Goal: Navigation & Orientation: Find specific page/section

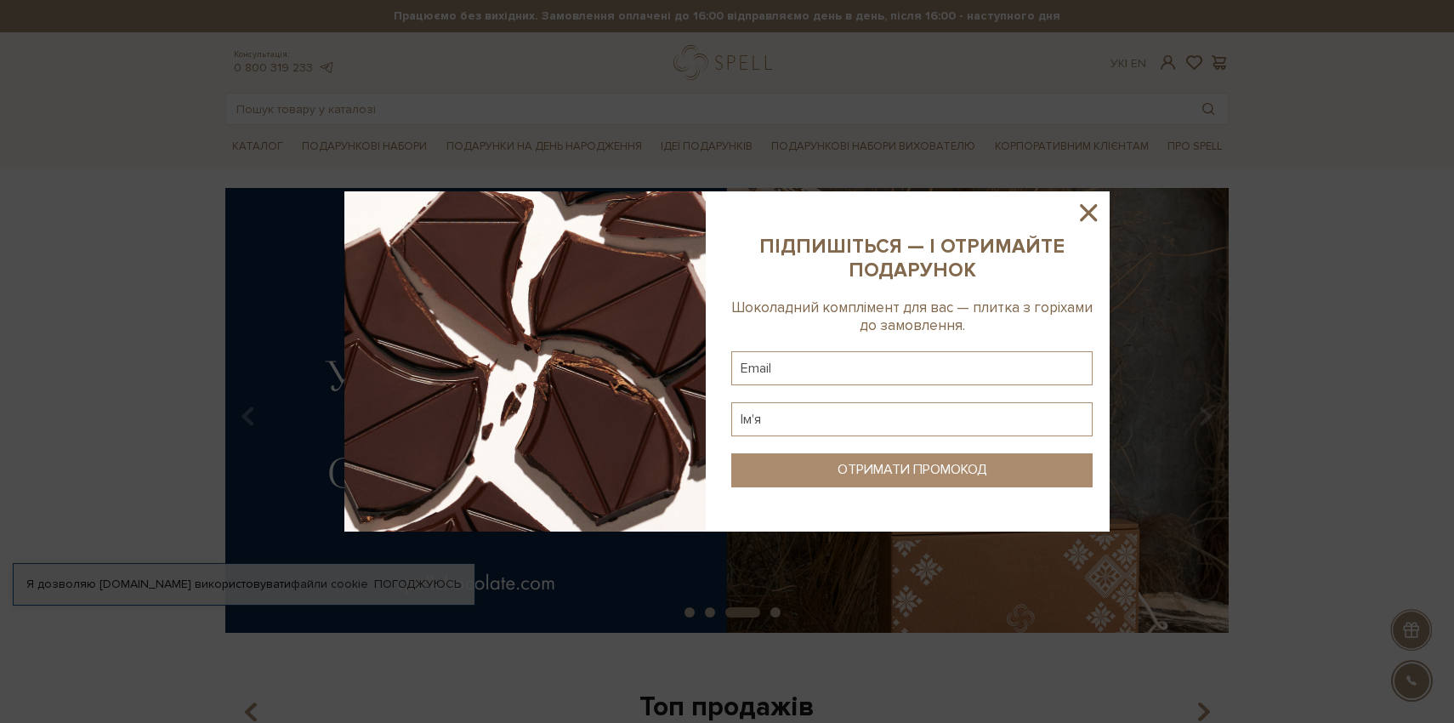
click at [1088, 210] on icon at bounding box center [1088, 212] width 17 height 17
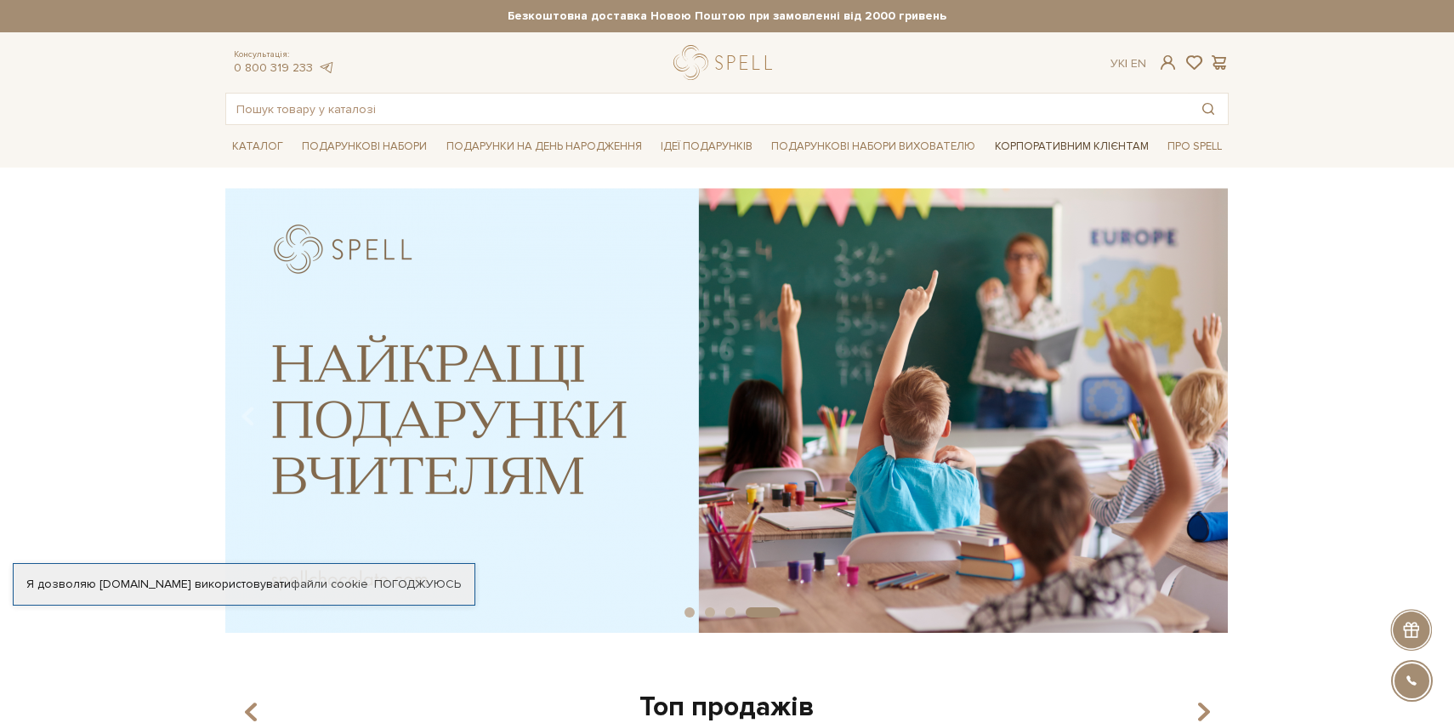
click at [1056, 145] on link "Корпоративним клієнтам" at bounding box center [1072, 146] width 168 height 29
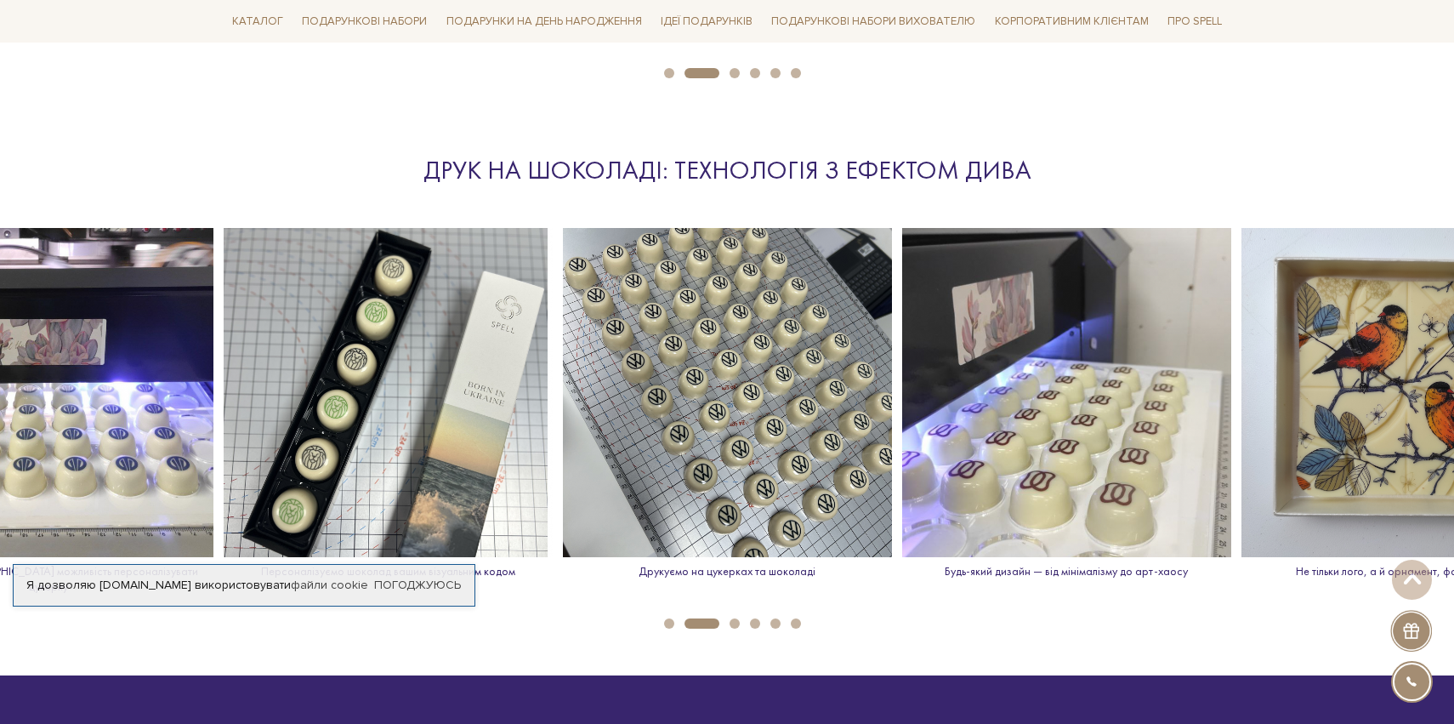
scroll to position [2359, 0]
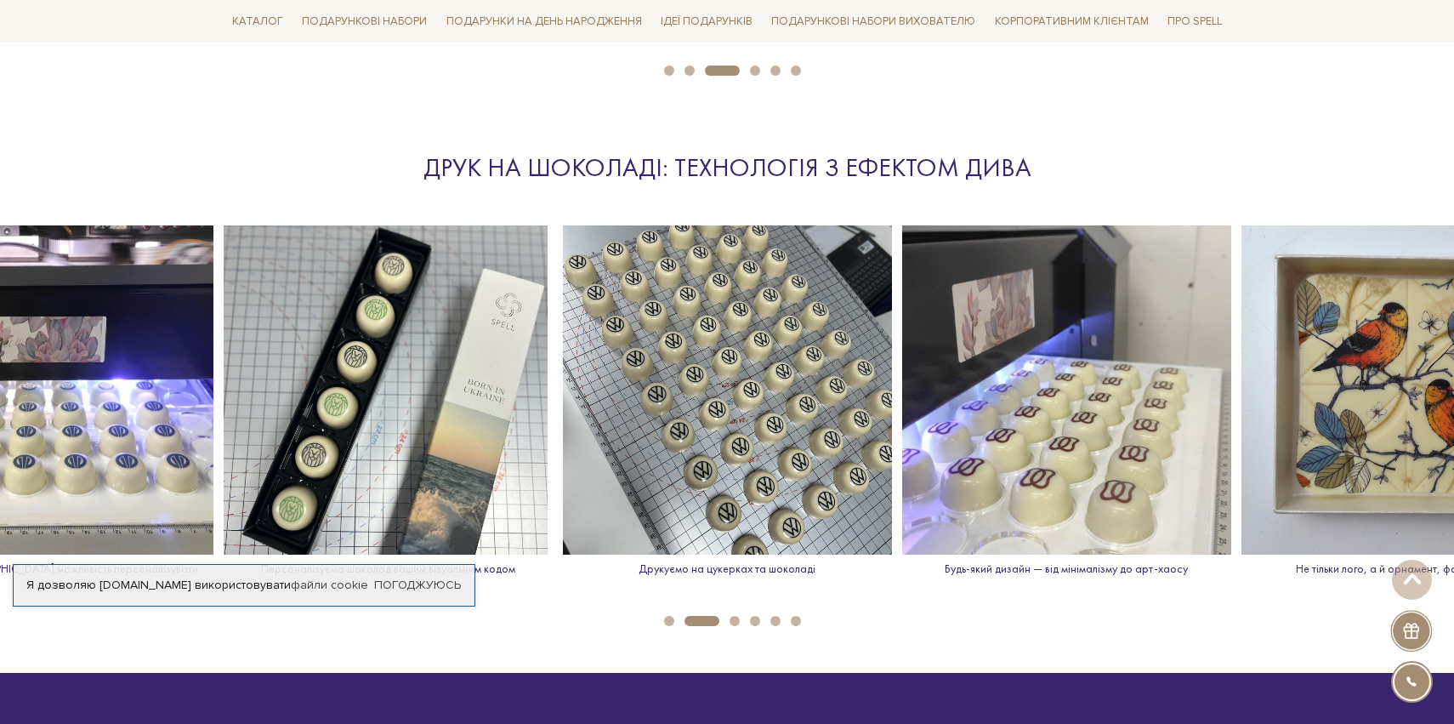
click at [729, 616] on li "3" at bounding box center [729, 621] width 20 height 10
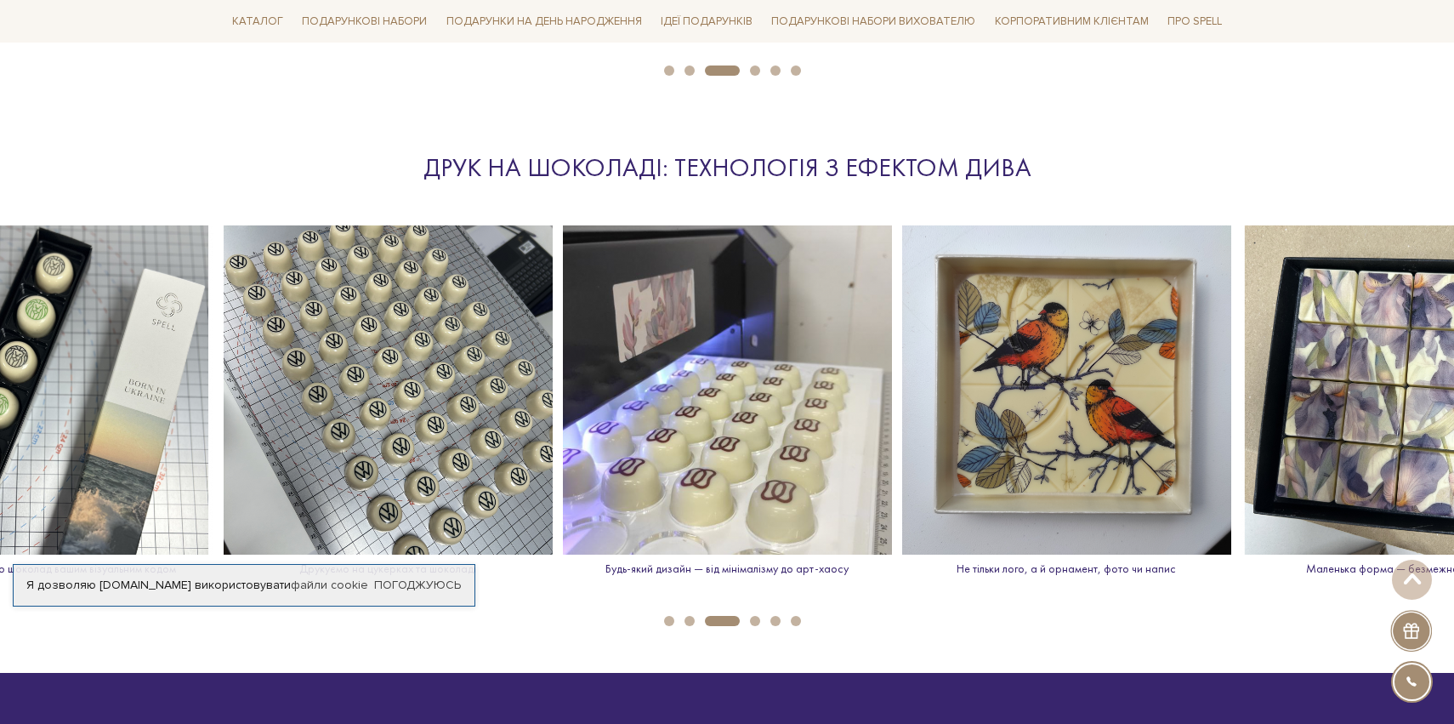
click at [753, 616] on button "4" at bounding box center [755, 621] width 10 height 10
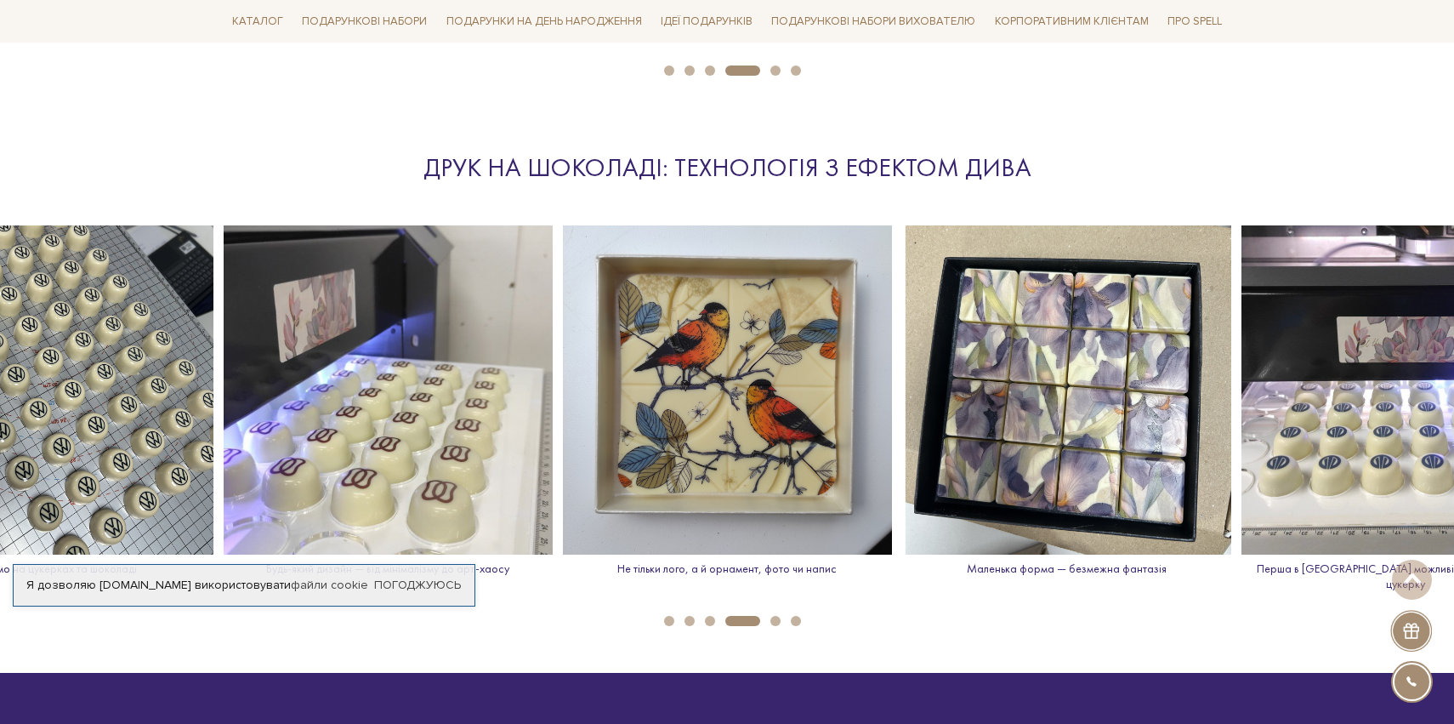
click at [781, 616] on li "6" at bounding box center [791, 621] width 20 height 10
